Goal: Navigation & Orientation: Find specific page/section

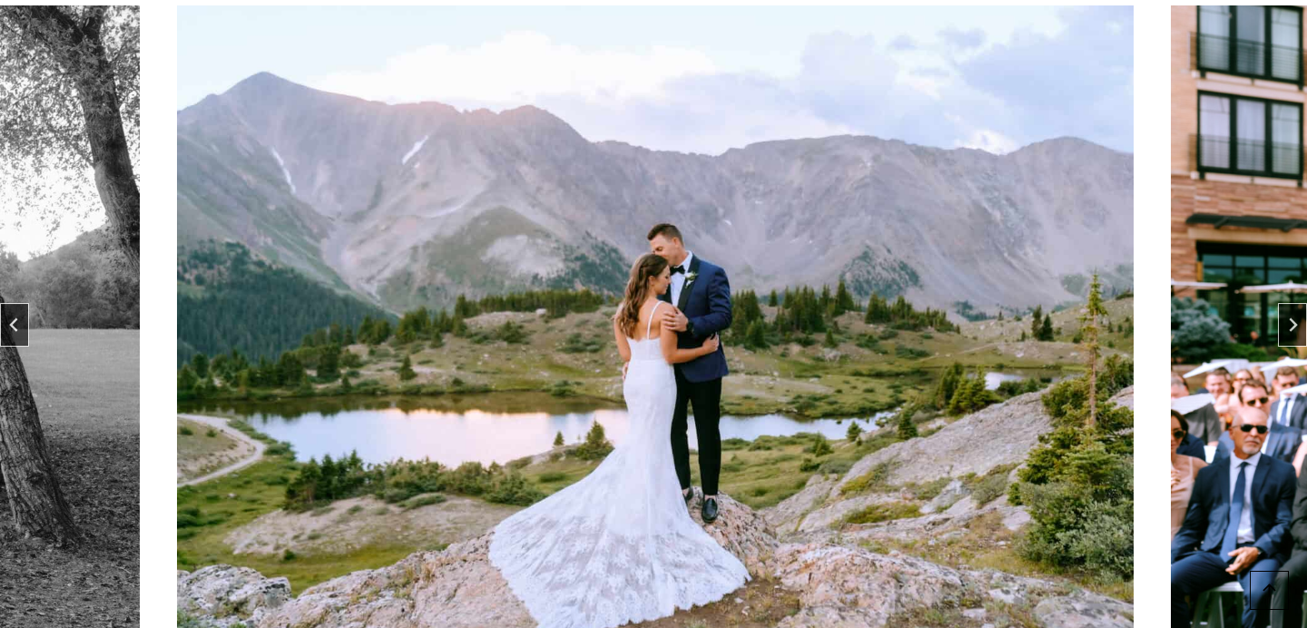
scroll to position [101, 0]
click at [1296, 311] on button "Next slide" at bounding box center [1292, 324] width 29 height 44
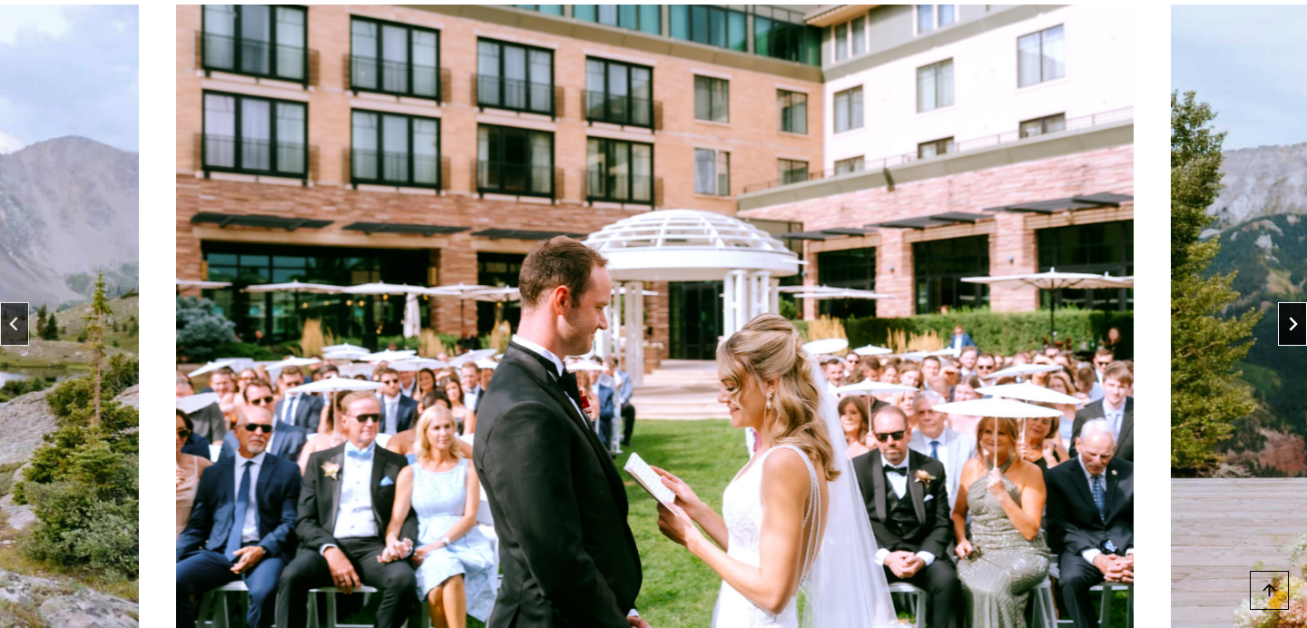
click at [1296, 311] on button "Next slide" at bounding box center [1292, 324] width 29 height 44
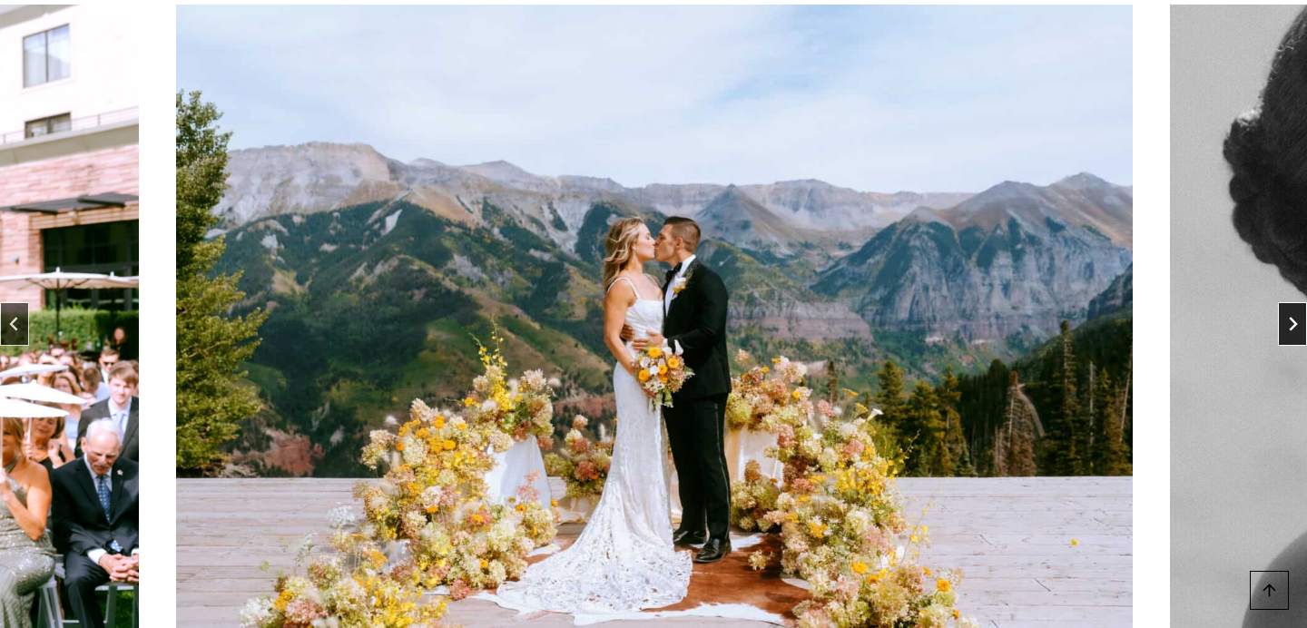
click at [1296, 311] on button "Next slide" at bounding box center [1292, 324] width 29 height 44
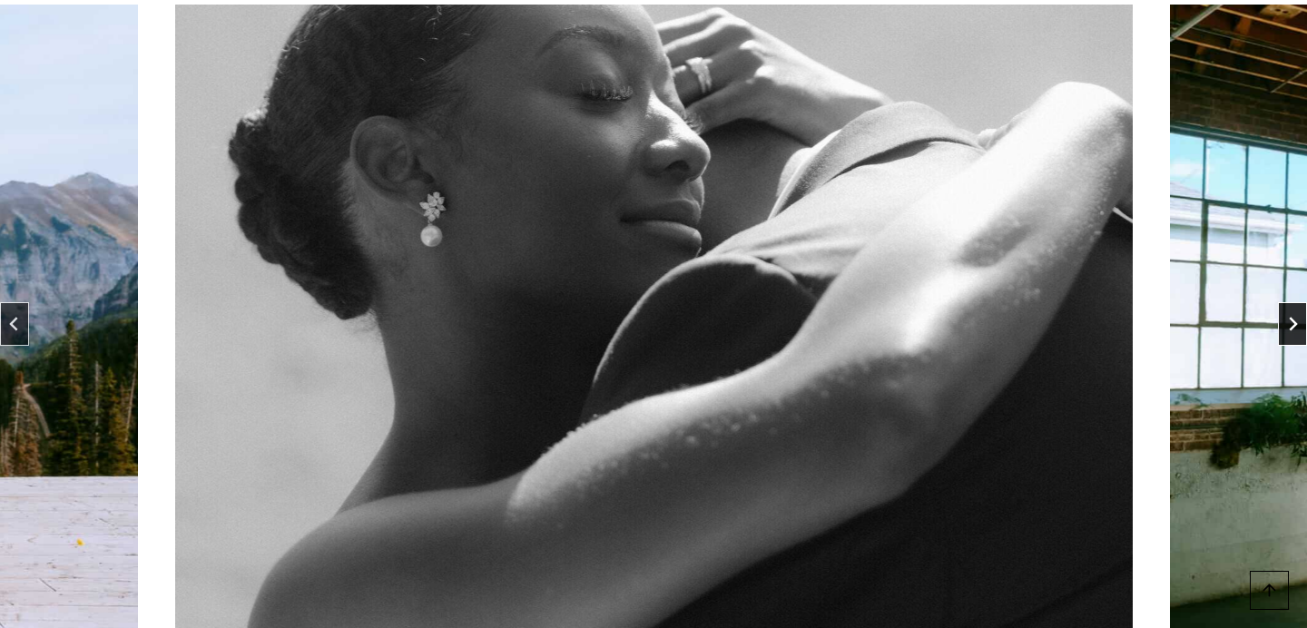
click at [1296, 311] on button "Next slide" at bounding box center [1292, 324] width 29 height 44
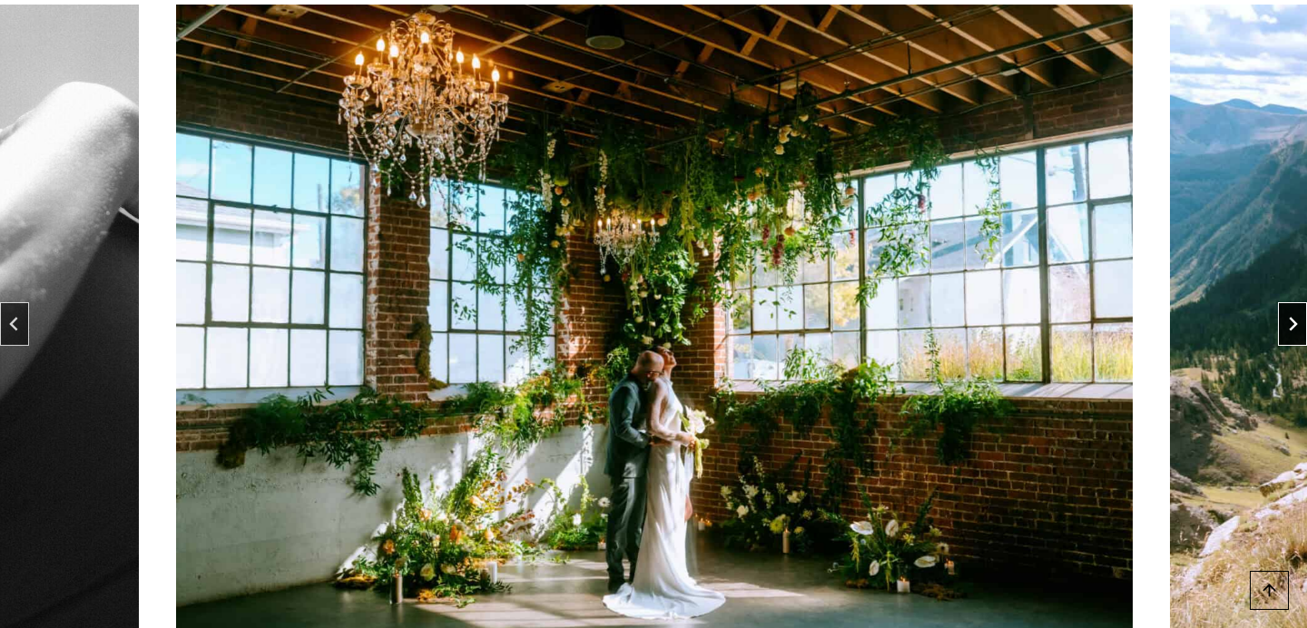
click at [1296, 311] on button "Next slide" at bounding box center [1292, 324] width 29 height 44
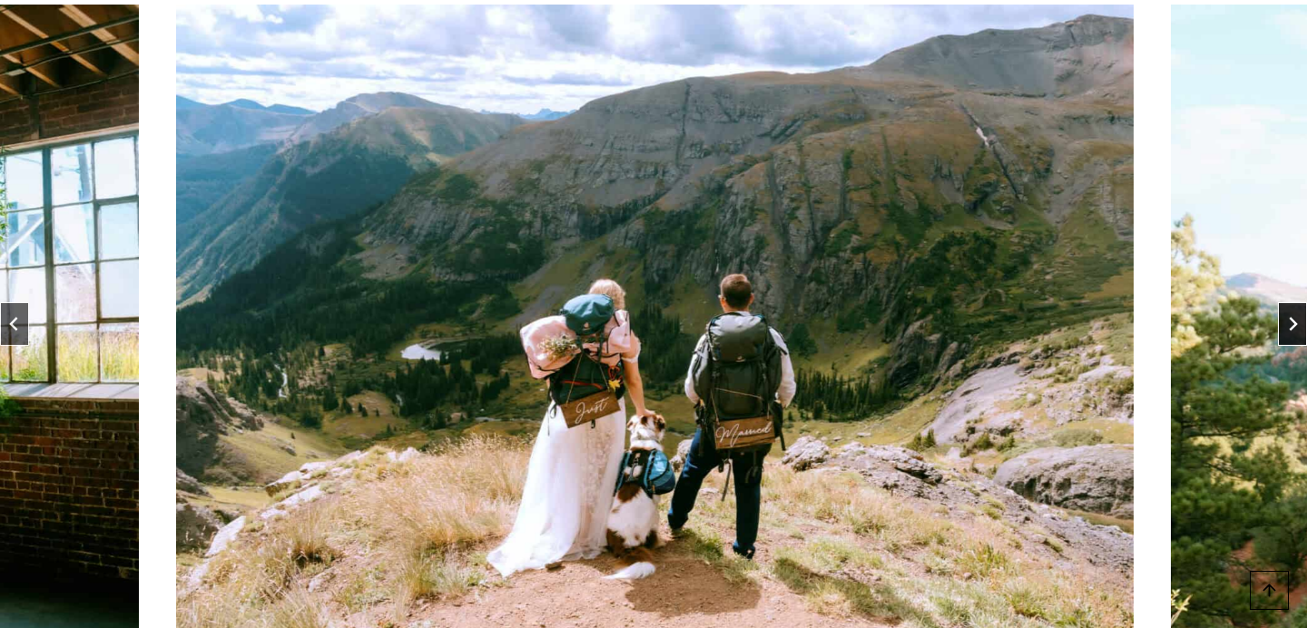
click at [1296, 311] on button "Next slide" at bounding box center [1292, 324] width 29 height 44
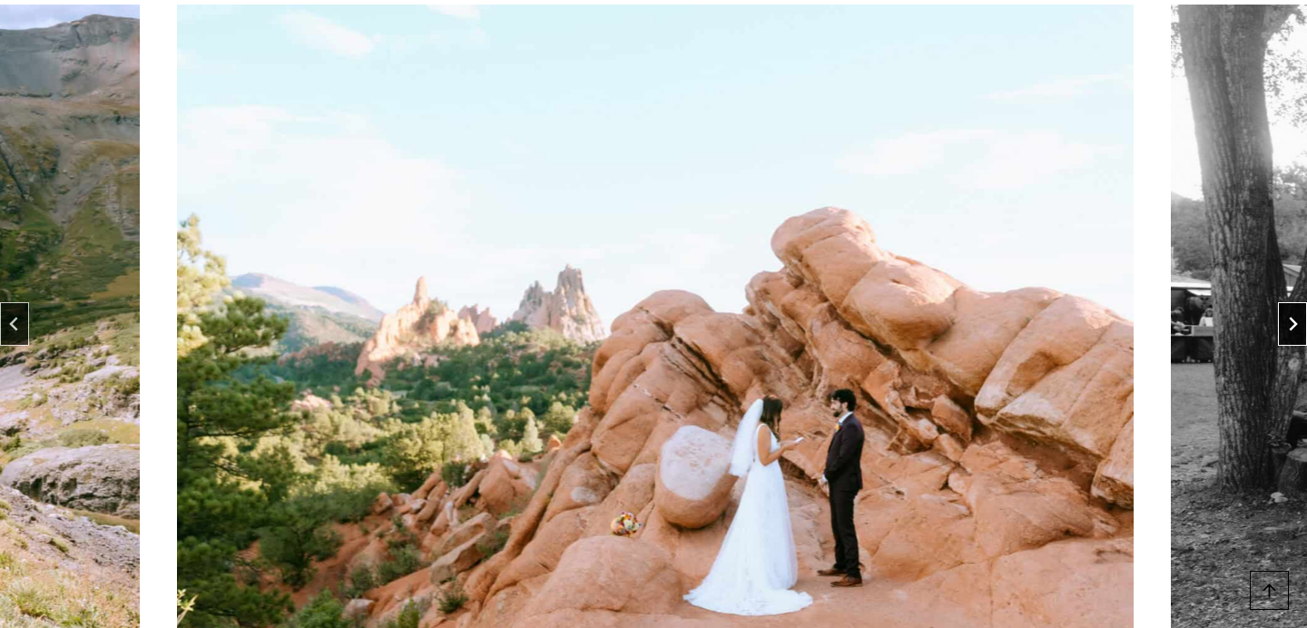
click at [1296, 311] on button "Next slide" at bounding box center [1292, 324] width 29 height 44
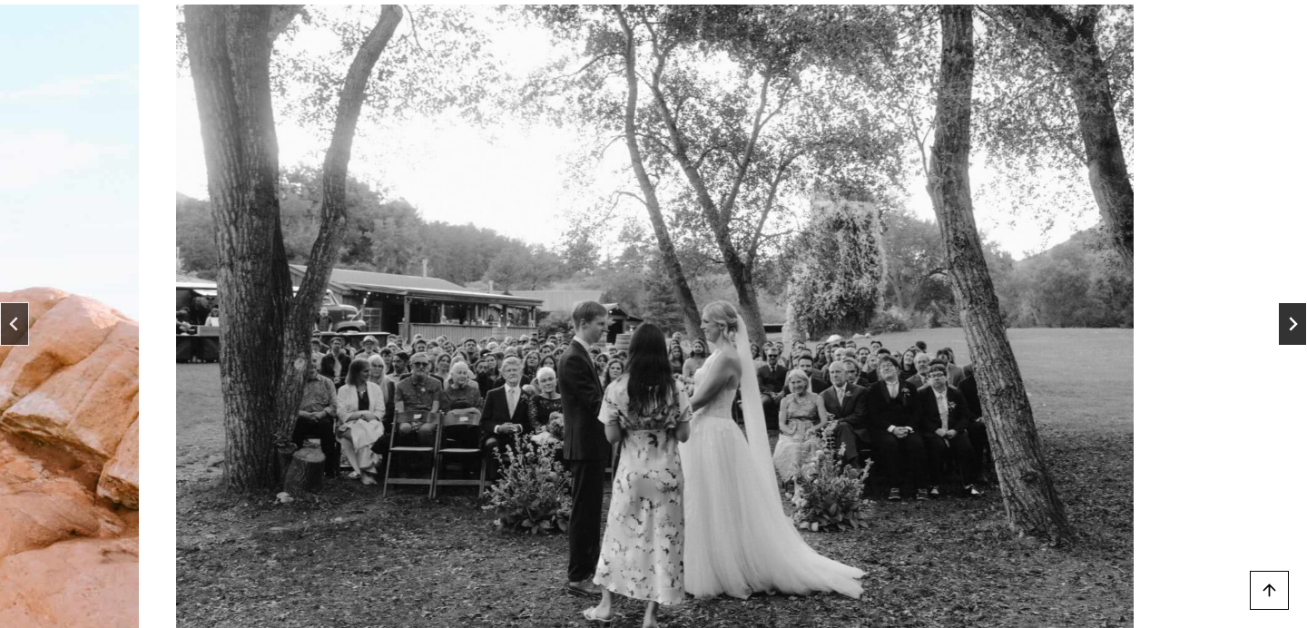
click at [1296, 311] on button "Next slide" at bounding box center [1292, 324] width 29 height 44
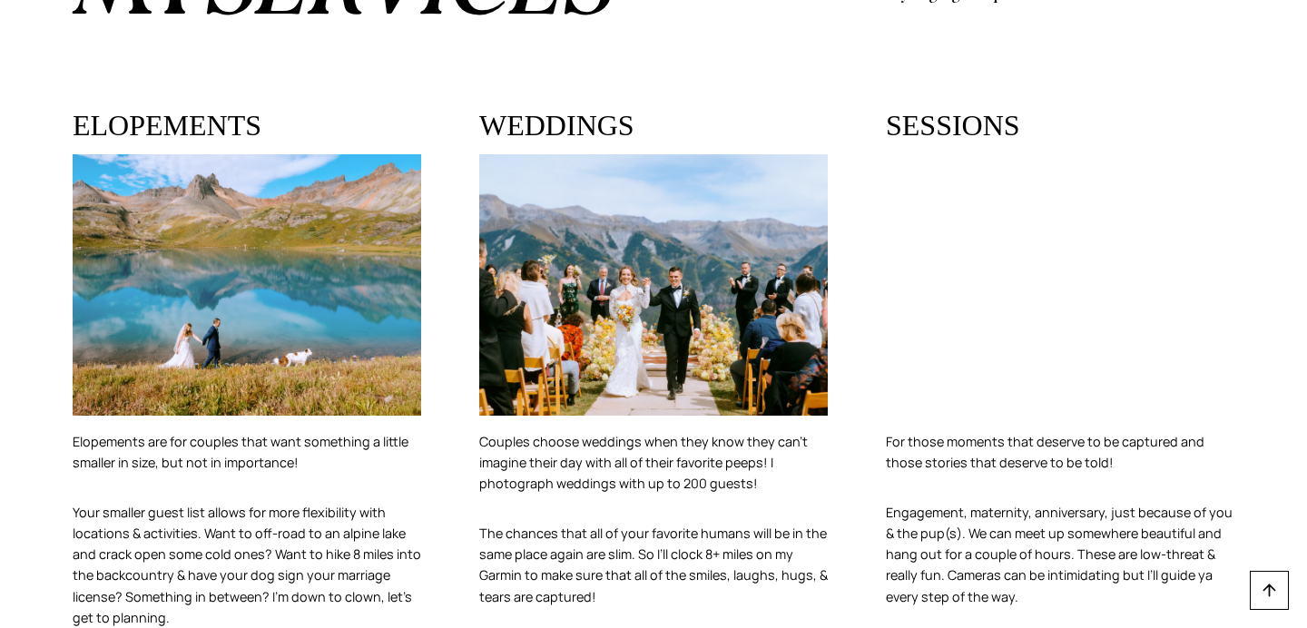
scroll to position [3725, 0]
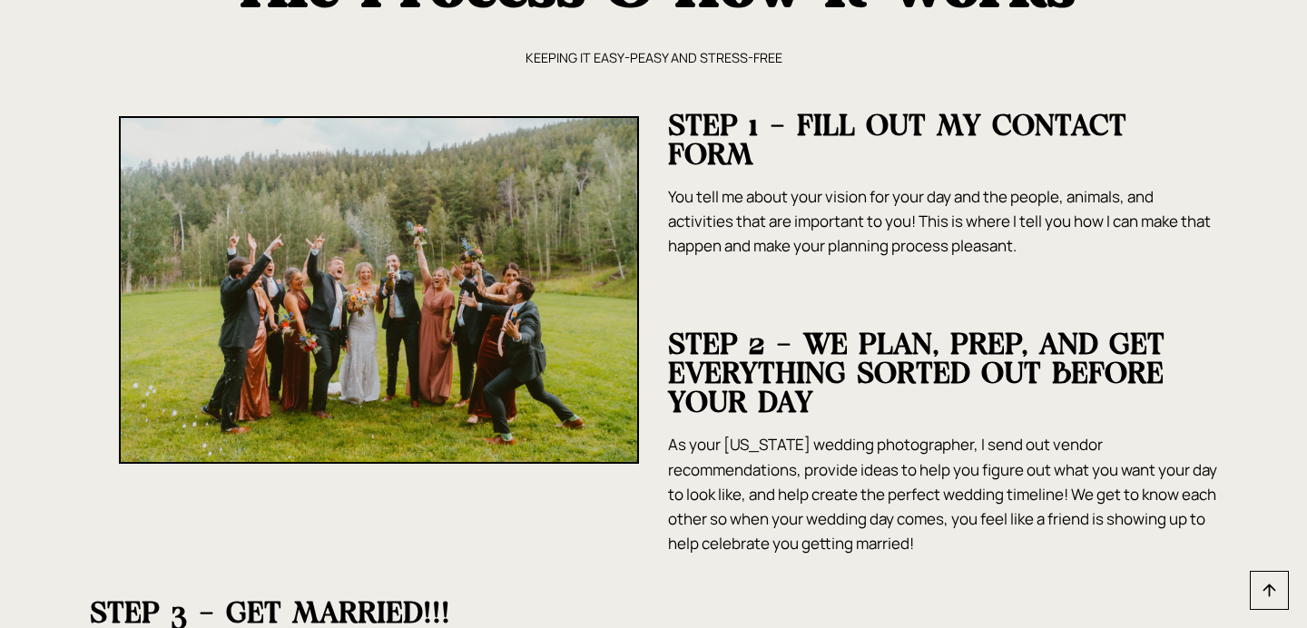
scroll to position [4053, 0]
